Goal: Information Seeking & Learning: Get advice/opinions

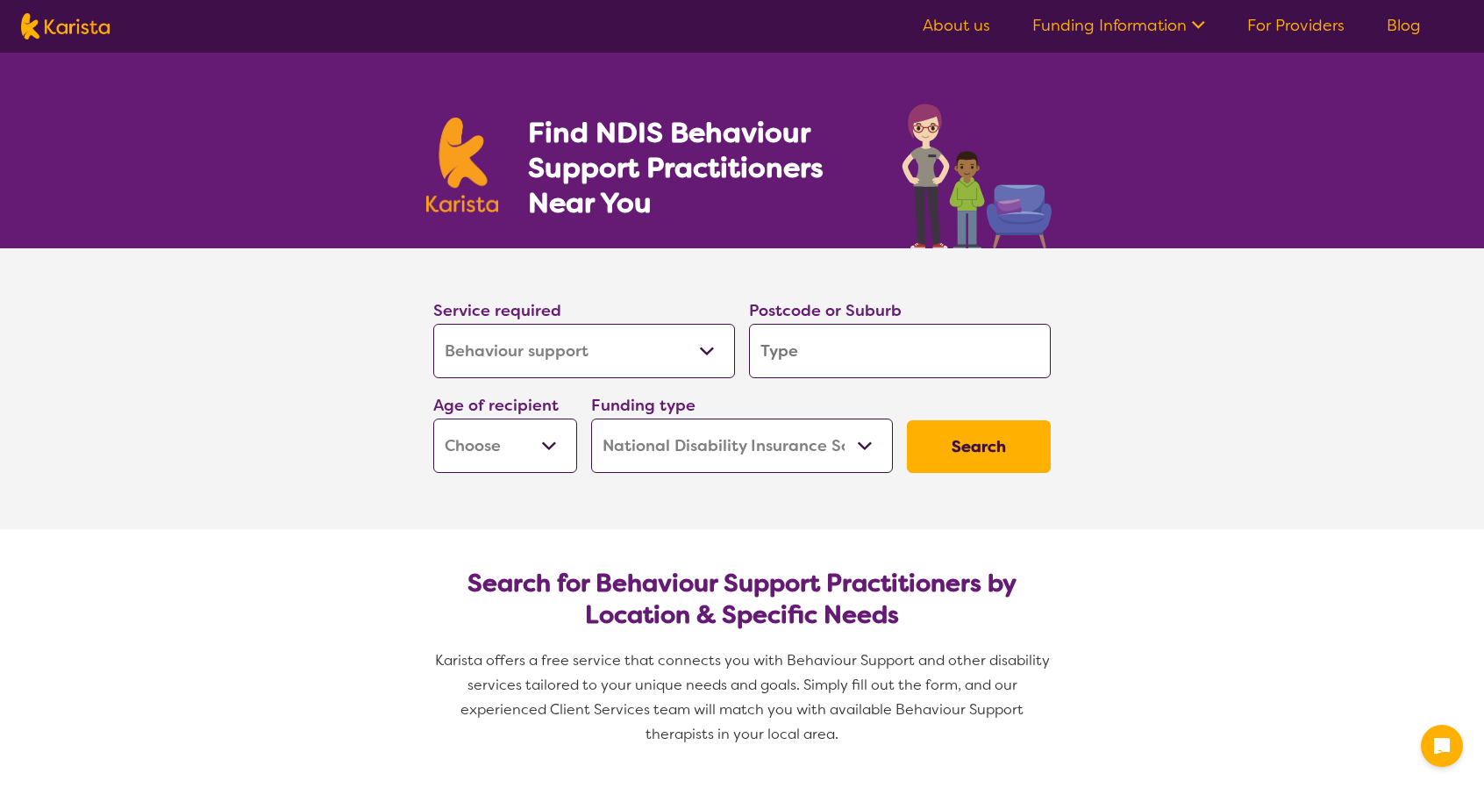
select select "Behaviour support"
select select "NDIS"
select select "Behaviour support"
select select "NDIS"
click at [615, 352] on select "Allied Health Assistant Assessment ([MEDICAL_DATA] or [MEDICAL_DATA]) Behaviour…" at bounding box center [584, 351] width 302 height 54
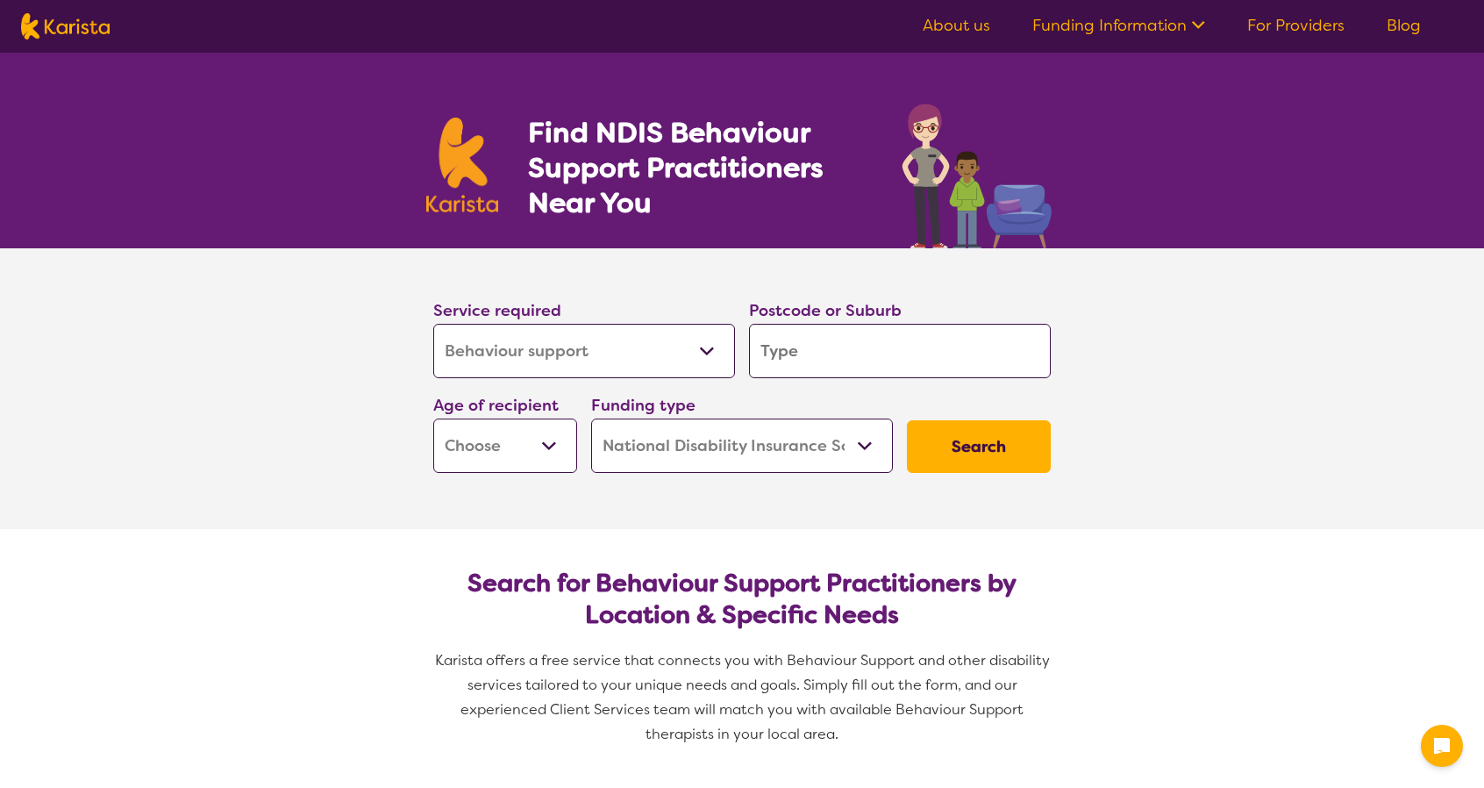
click at [615, 352] on select "Allied Health Assistant Assessment ([MEDICAL_DATA] or [MEDICAL_DATA]) Behaviour…" at bounding box center [584, 351] width 302 height 54
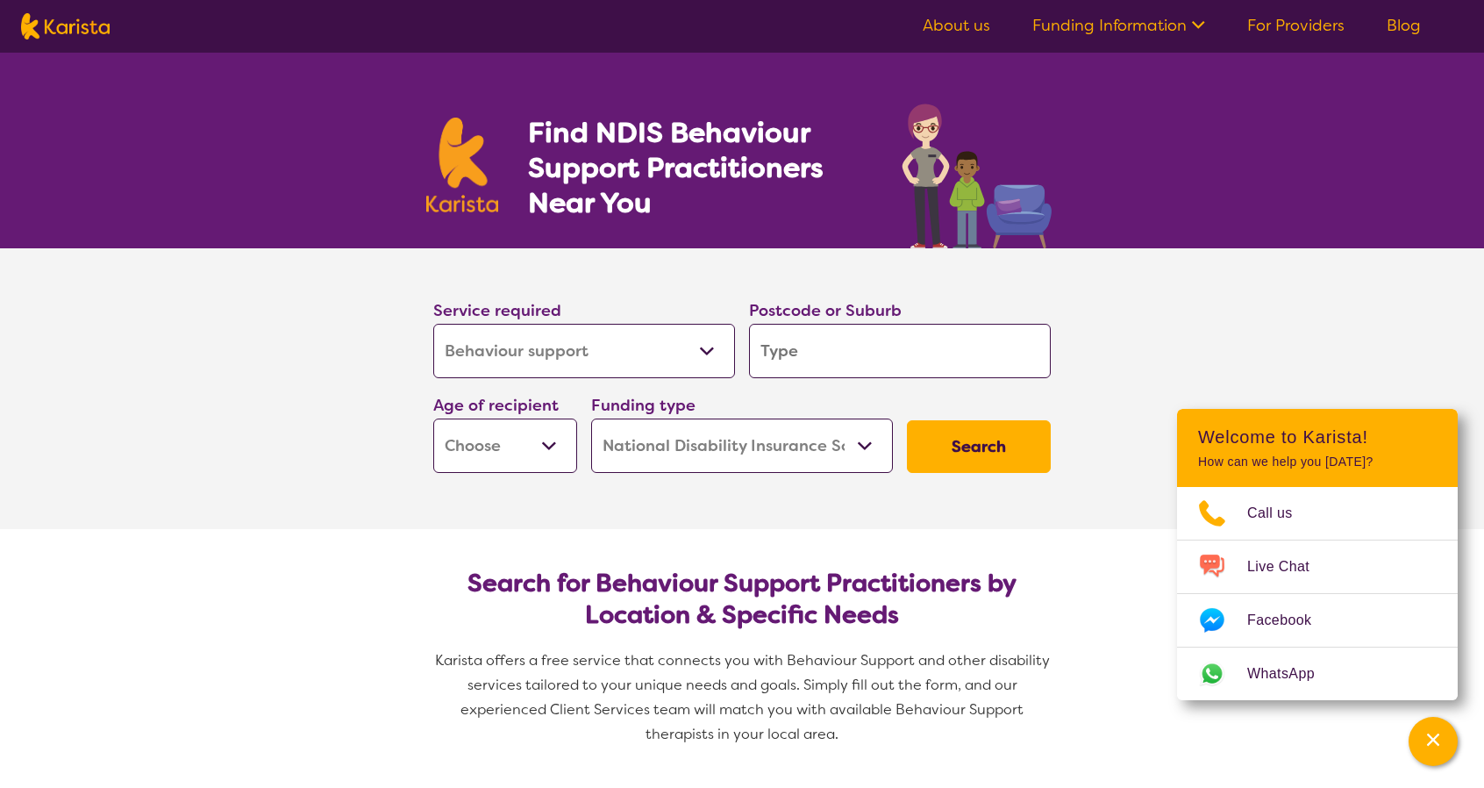
click at [615, 352] on select "Allied Health Assistant Assessment ([MEDICAL_DATA] or [MEDICAL_DATA]) Behaviour…" at bounding box center [584, 351] width 302 height 54
click at [1198, 324] on section "Service required Allied Health Assistant Assessment ([MEDICAL_DATA] or [MEDICAL…" at bounding box center [742, 388] width 1484 height 281
click at [944, 354] on input "search" at bounding box center [900, 351] width 302 height 54
type input "2075"
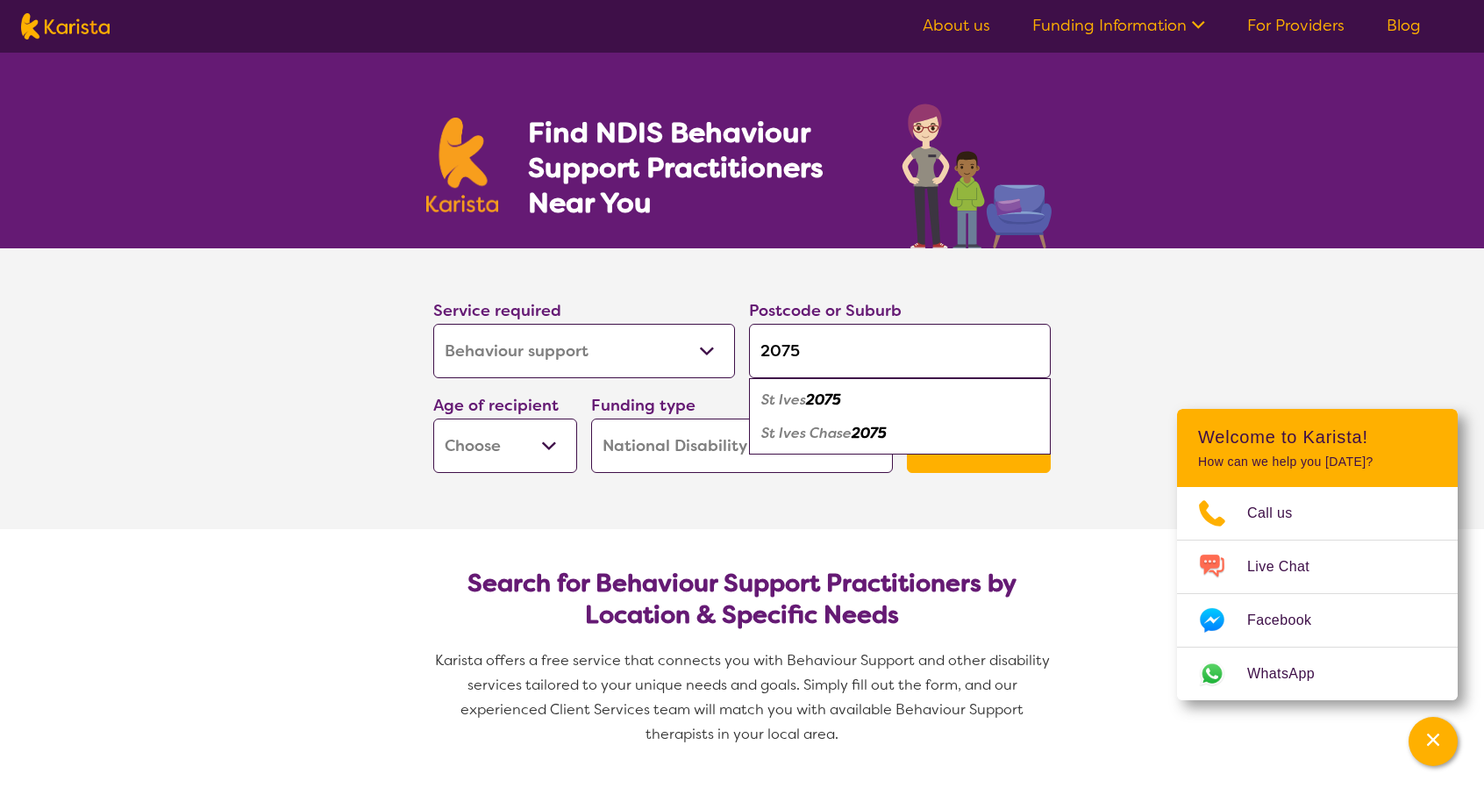
click at [891, 397] on div "St Ives 2075" at bounding box center [900, 399] width 284 height 33
click at [511, 446] on select "Early Childhood - 0 to 9 Child - 10 to 11 Adolescent - 12 to 17 Adult - 18 to 6…" at bounding box center [505, 445] width 144 height 54
select select "AD"
click at [433, 418] on select "Early Childhood - 0 to 9 Child - 10 to 11 Adolescent - 12 to 17 Adult - 18 to 6…" at bounding box center [505, 445] width 144 height 54
select select "AD"
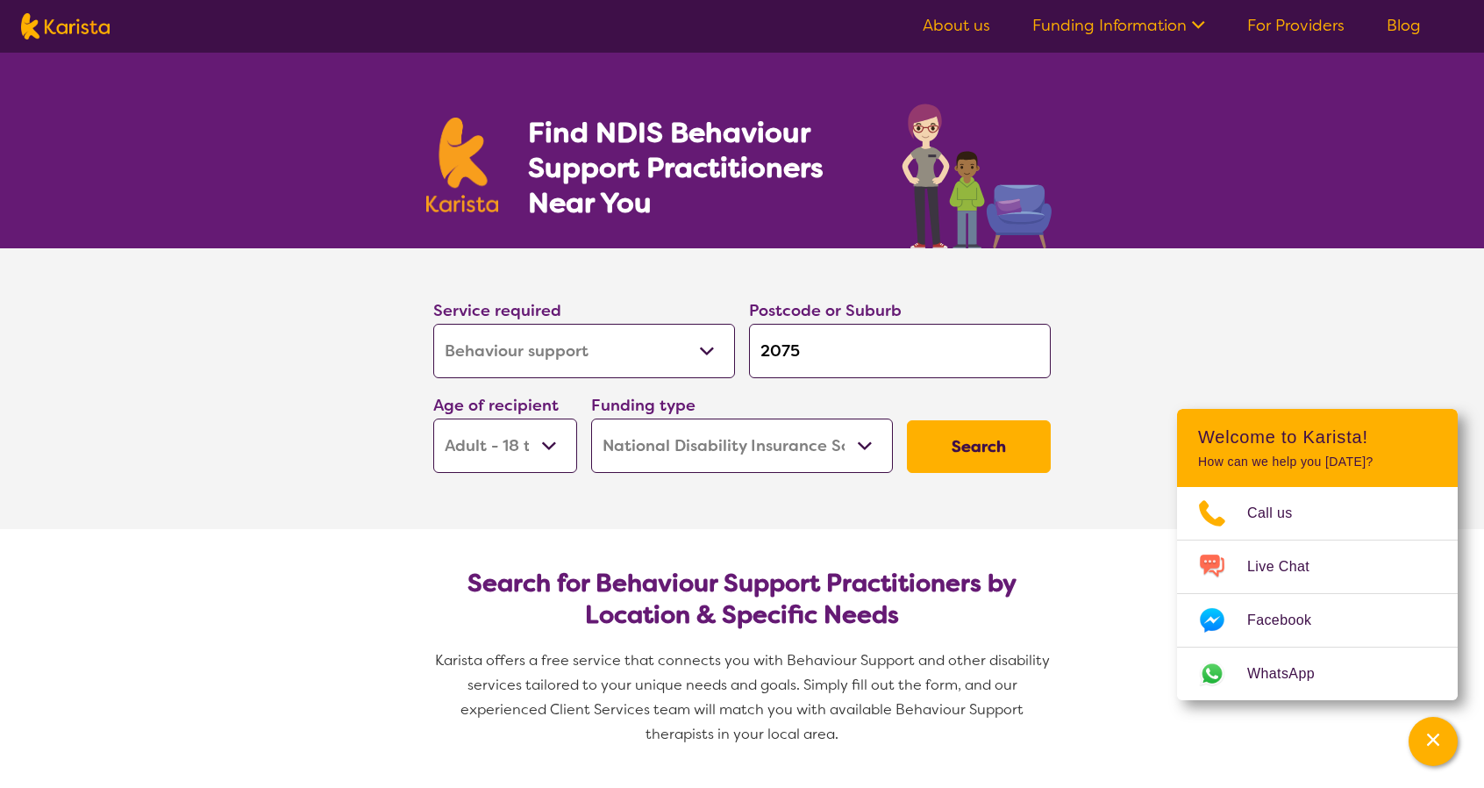
click at [1002, 453] on button "Search" at bounding box center [979, 446] width 144 height 53
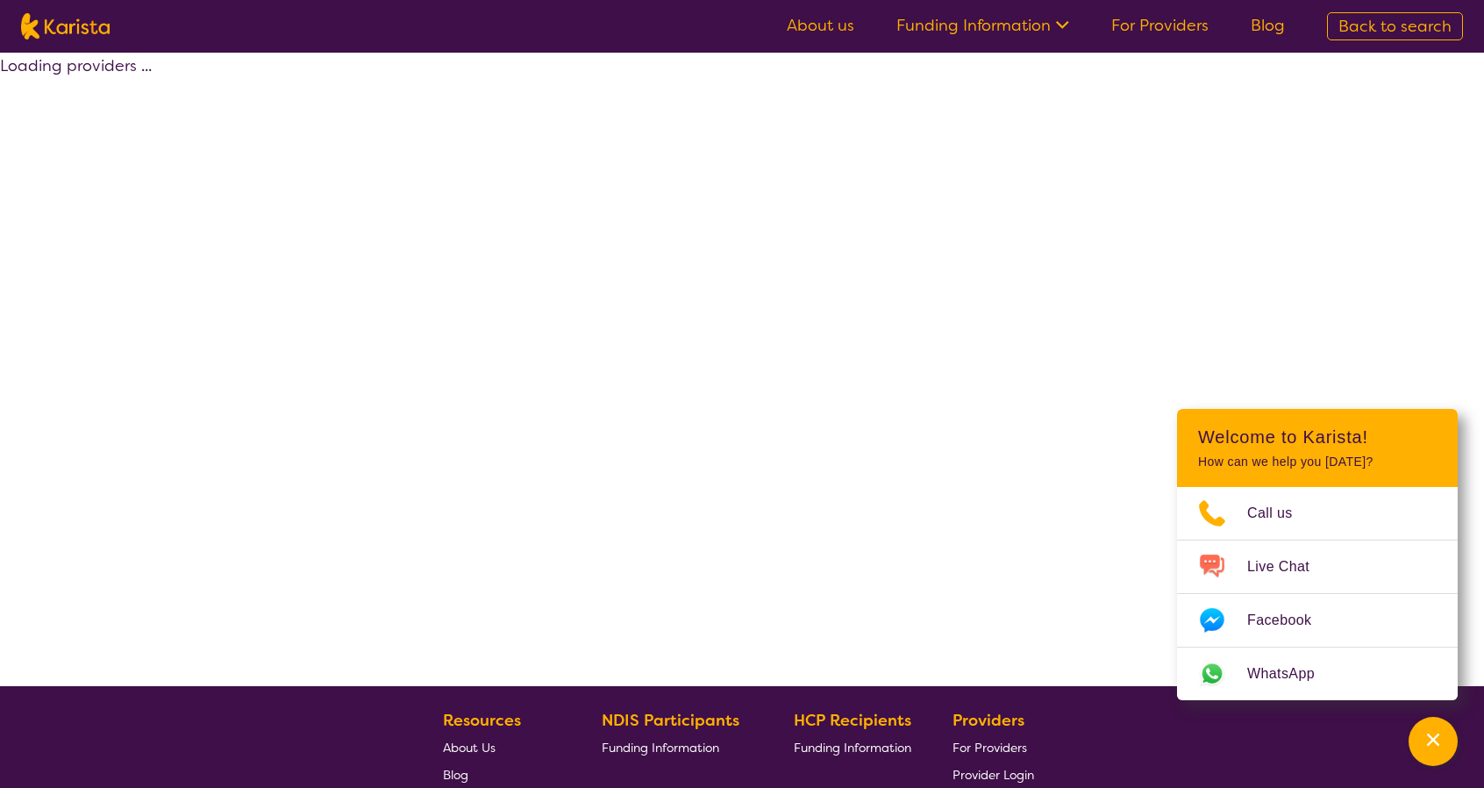
select select "by_score"
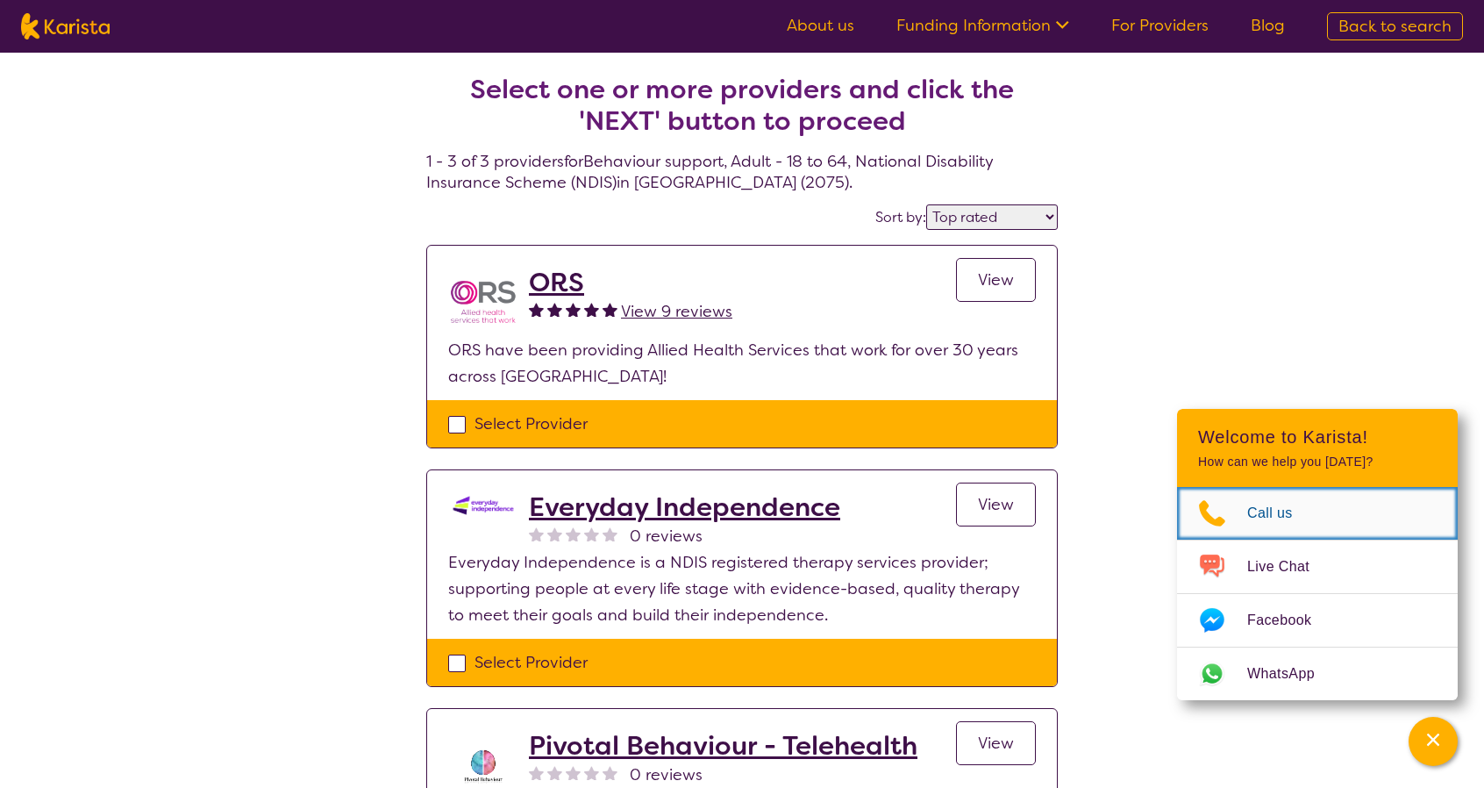
click at [1274, 507] on span "Call us" at bounding box center [1281, 513] width 67 height 26
click at [1123, 215] on div "Select one or more providers and click the 'NEXT' button to proceed 1 - 3 of 3 …" at bounding box center [742, 514] width 1484 height 922
click at [993, 281] on span "View" at bounding box center [996, 279] width 36 height 21
click at [993, 281] on div "Select one or more providers and click the 'NEXT' button to proceed 1 - 3 of 3 …" at bounding box center [742, 514] width 1484 height 922
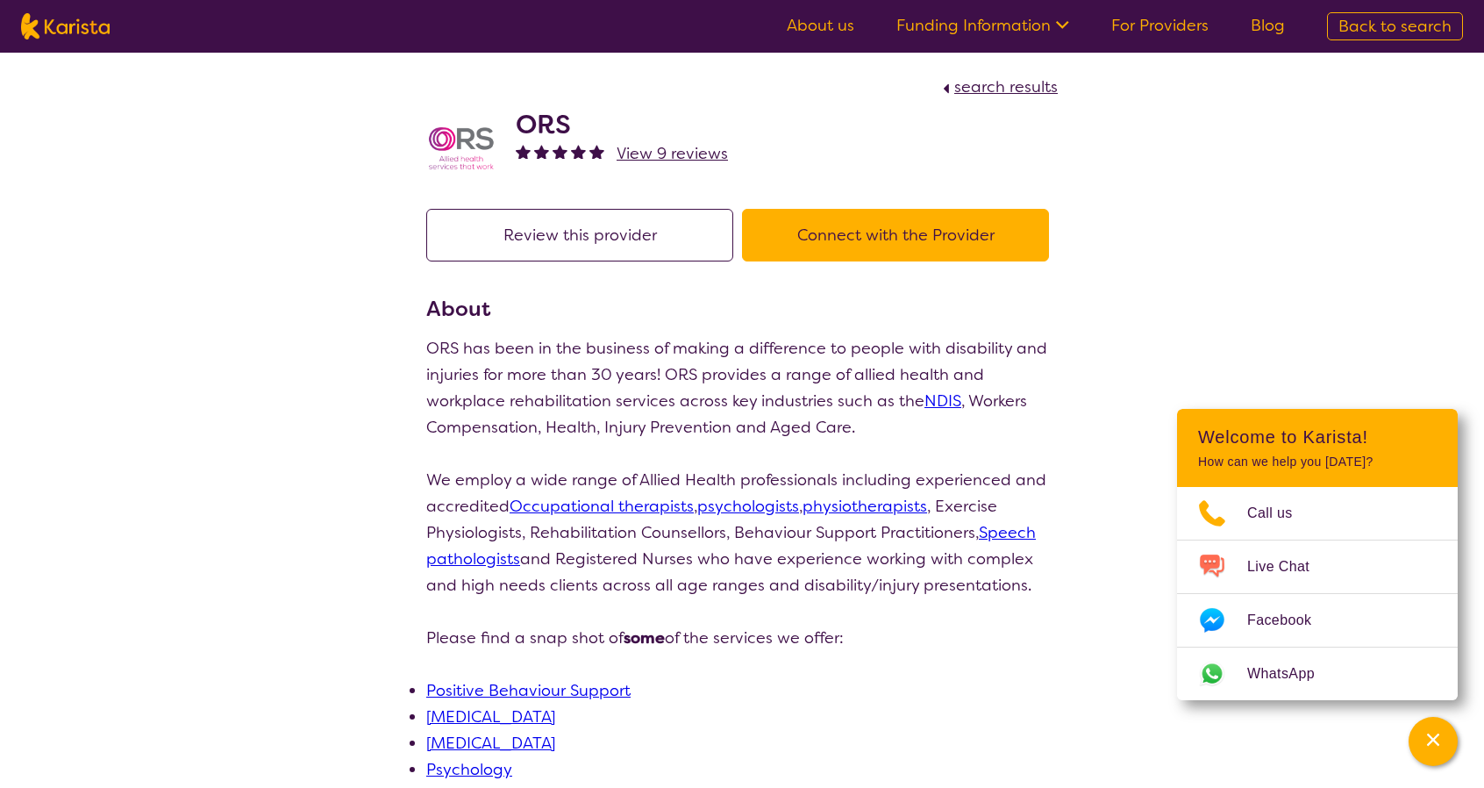
click at [557, 118] on h2 "ORS" at bounding box center [622, 125] width 212 height 32
